Goal: Transaction & Acquisition: Purchase product/service

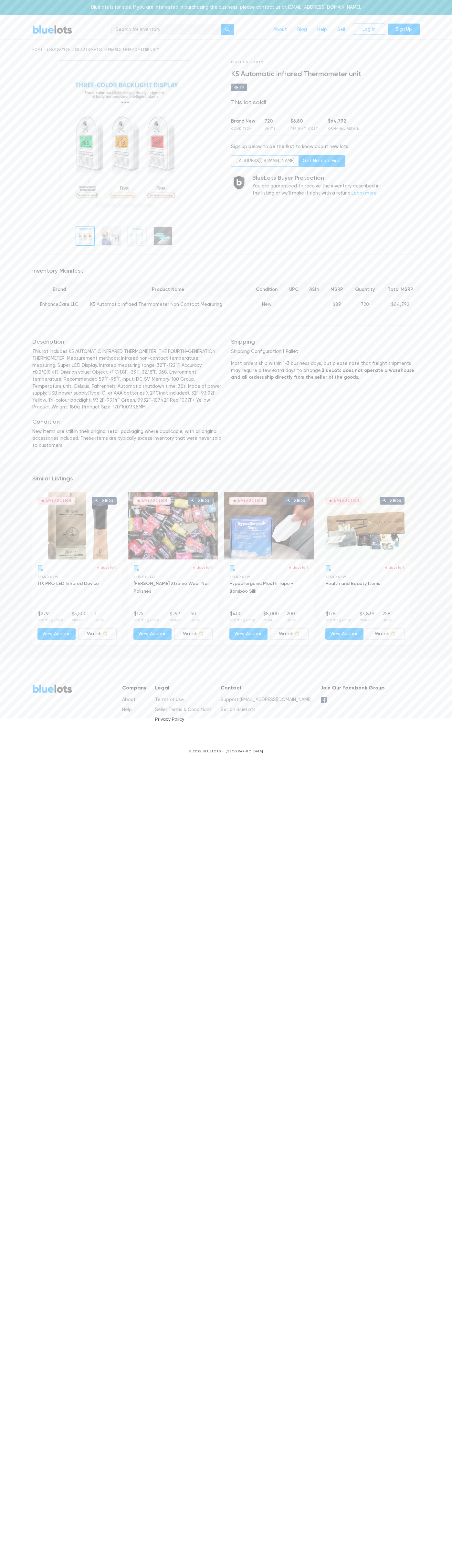
scroll to position [0, 26]
type input "johnsmith010@storebotmail.joonix.net"
click at [431, 28] on nav "BlueLots About Blog Help Sell Log In Sign Up" at bounding box center [226, 30] width 452 height 19
click at [448, 462] on div "Similar Listings Live Auction 0 bids 4 days left Brand New 11X PRO LED Infrared…" at bounding box center [226, 560] width 452 height 196
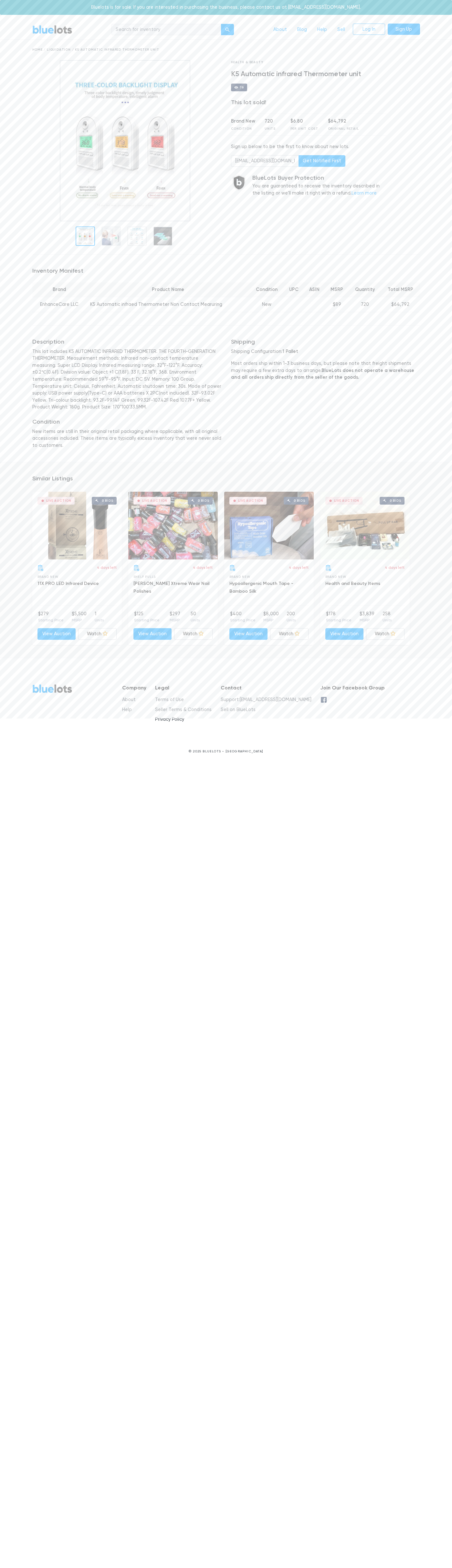
click at [215, 764] on html "Bluelots is for sale. If you are interested in purchasing the business, please …" at bounding box center [226, 382] width 452 height 764
click at [24, 764] on html "Bluelots is for sale. If you are interested in purchasing the business, please …" at bounding box center [226, 382] width 452 height 764
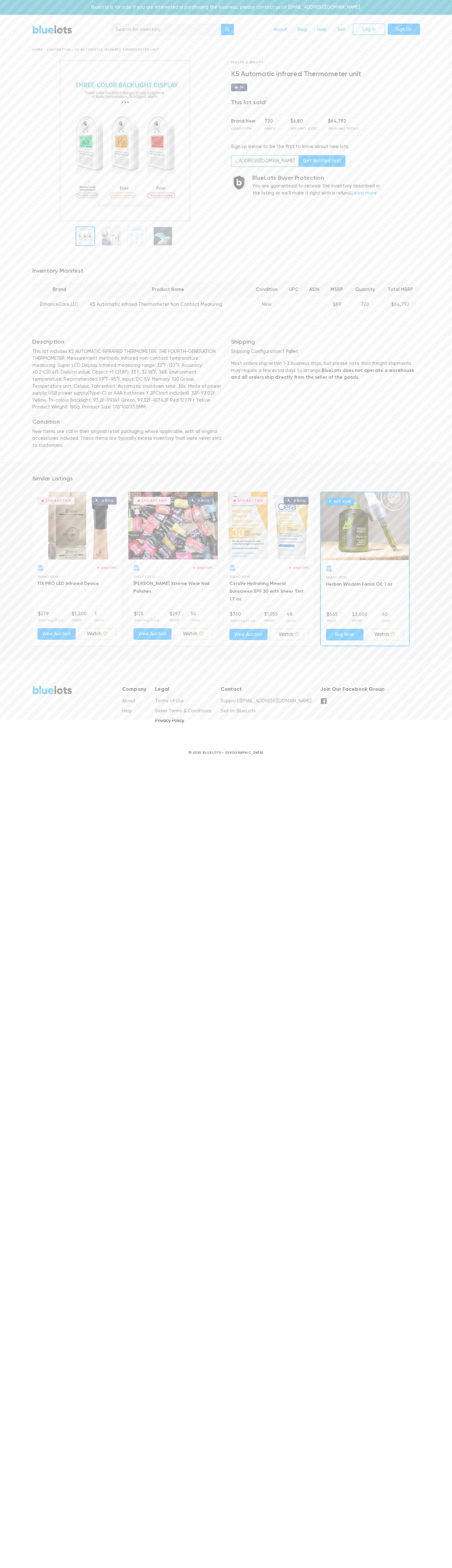
scroll to position [0, 26]
type input "johnsmith010@storebotmail.joonix.net"
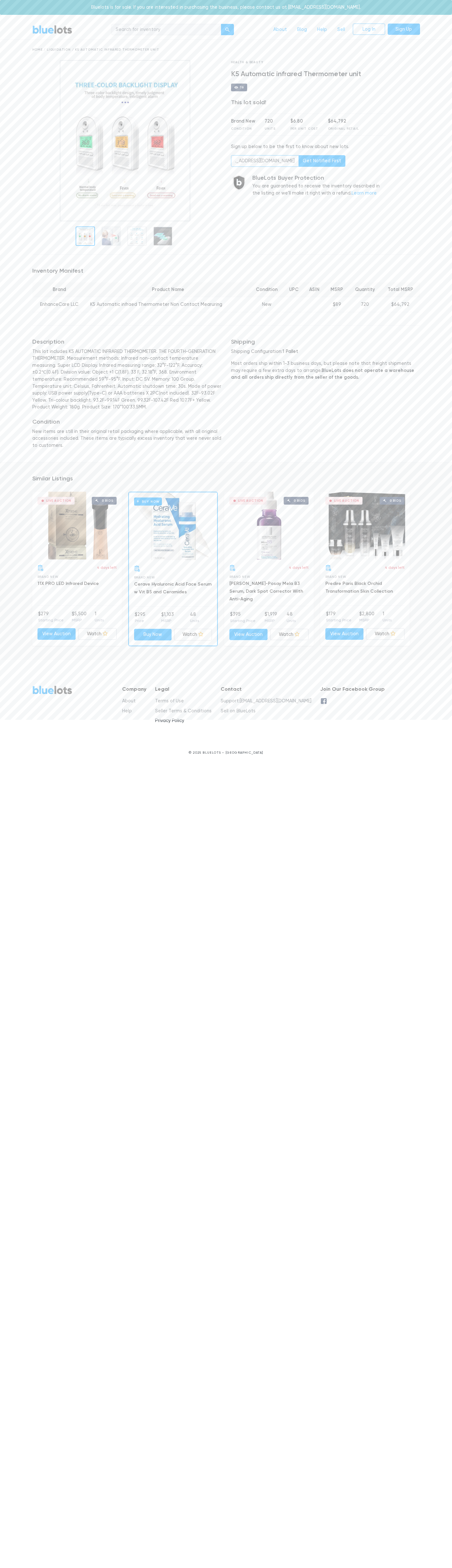
scroll to position [0, 26]
type input "[EMAIL_ADDRESS][DOMAIN_NAME]"
click at [441, 7] on div "Bluelots is for sale. If you are interested in purchasing the business, please …" at bounding box center [226, 7] width 452 height 15
click at [449, 68] on div "BlueLots About Blog Help Sell Log In Sign Up Home / Liquidation / K5 Automatic …" at bounding box center [226, 392] width 452 height 744
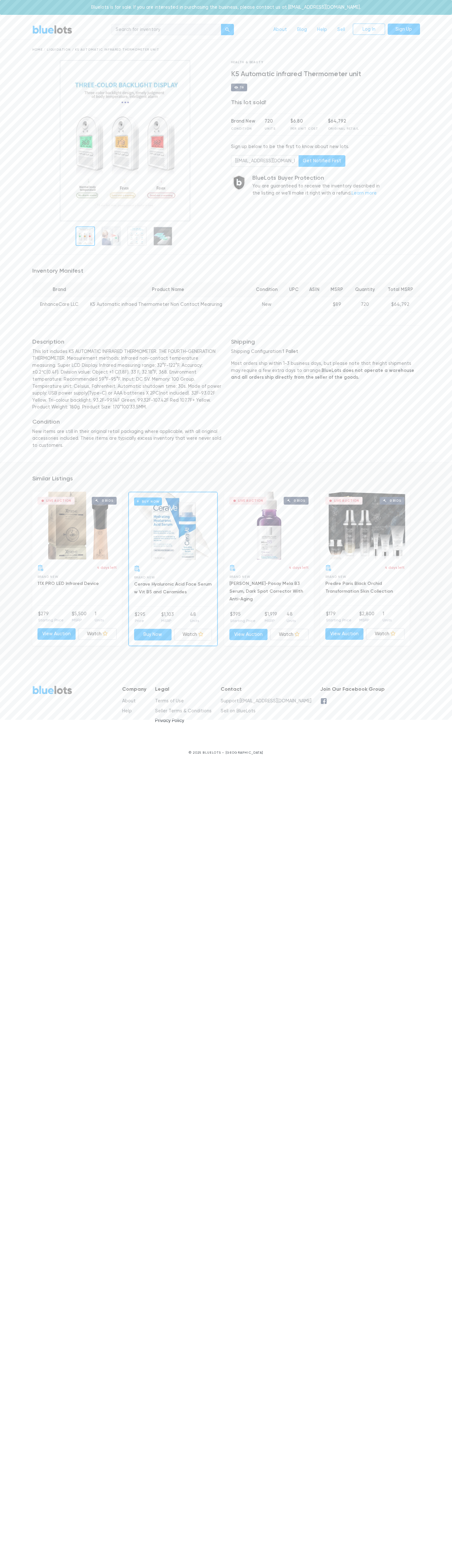
click at [126, 765] on html "Bluelots is for sale. If you are interested in purchasing the business, please …" at bounding box center [226, 382] width 452 height 765
click at [10, 56] on div "BlueLots About Blog Help Sell Log In Sign Up Home / Liquidation / K5 Automatic …" at bounding box center [226, 392] width 452 height 744
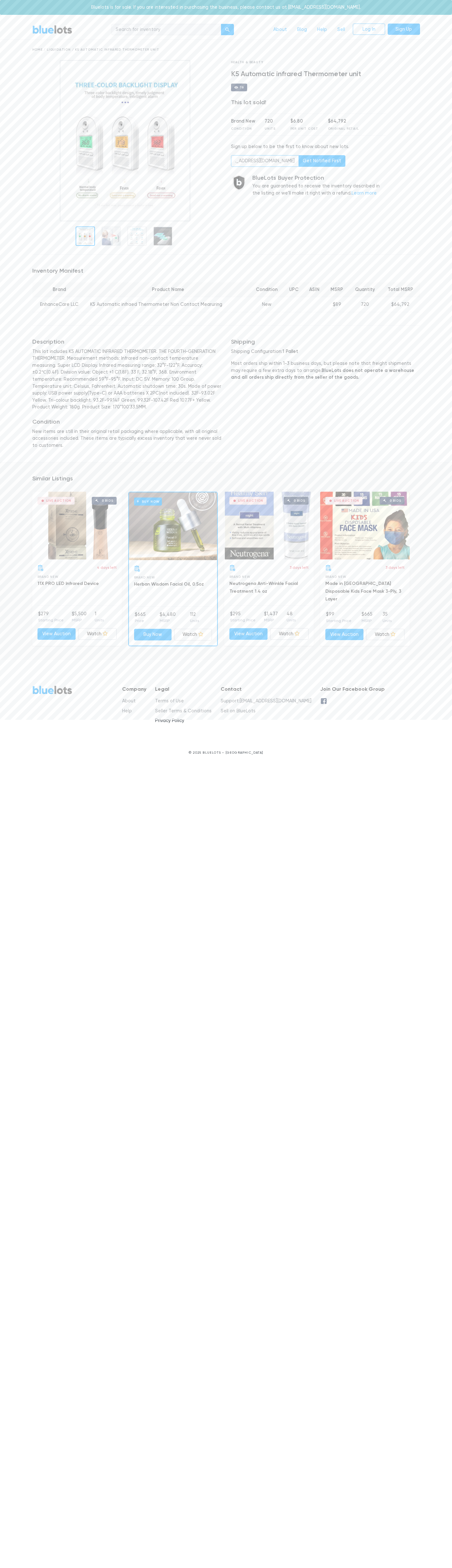
scroll to position [0, 23]
type input "[EMAIL_ADDRESS][DOMAIN_NAME]"
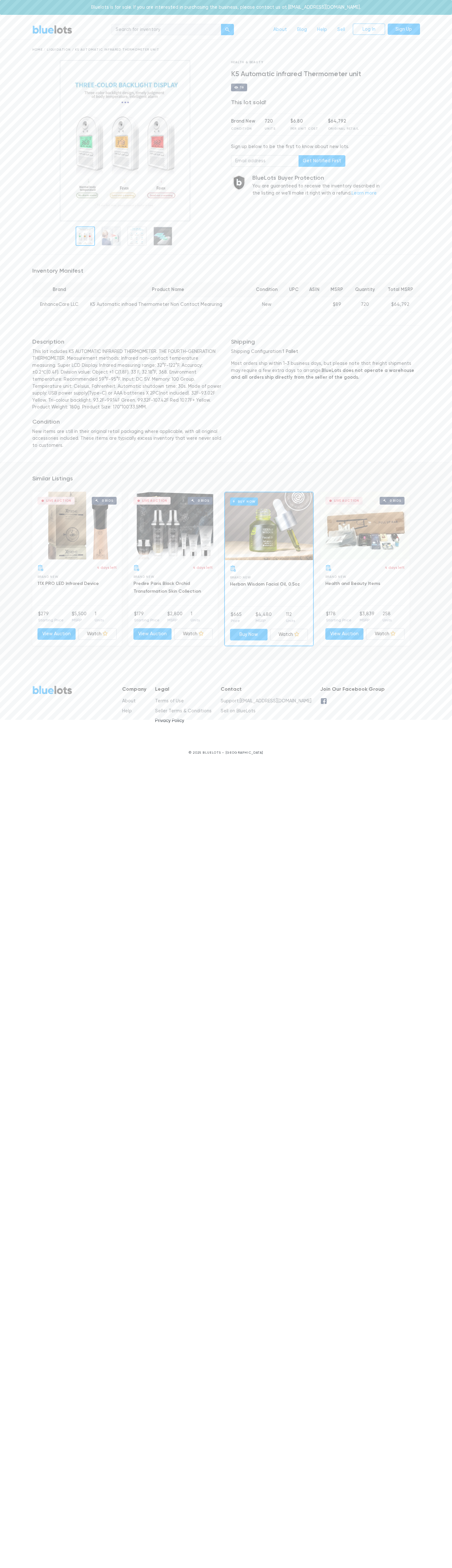
click at [67, 0] on div "Bluelots is for sale. If you are interested in purchasing the business, please …" at bounding box center [226, 7] width 452 height 15
click at [441, 606] on div "Similar Listings Live Auction 0 bids 4 days left Brand New 11X PRO LED Infrared…" at bounding box center [226, 561] width 452 height 198
click at [95, 765] on html "Bluelots is for sale. If you are interested in purchasing the business, please …" at bounding box center [226, 382] width 452 height 765
click at [31, 274] on div "Inventory Manifest Brand Product Name Condition UPC ASIN MSRP Quantity Total MS…" at bounding box center [226, 290] width 397 height 60
